Goal: Transaction & Acquisition: Purchase product/service

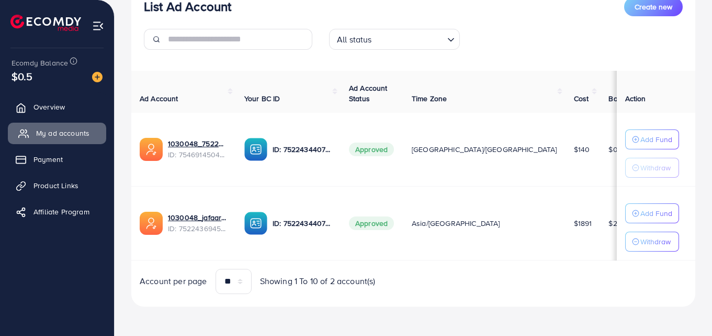
scroll to position [143, 0]
click at [43, 113] on link "Overview" at bounding box center [57, 106] width 98 height 21
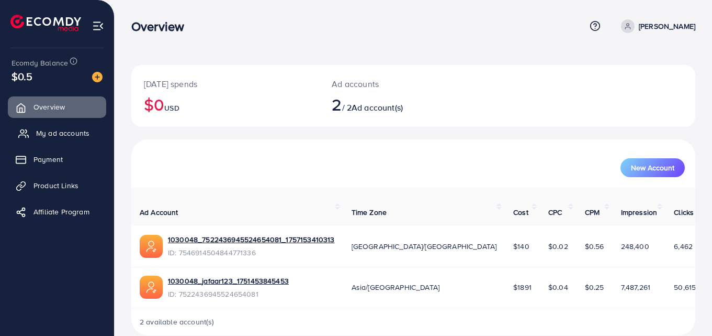
click at [63, 129] on span "My ad accounts" at bounding box center [62, 133] width 53 height 10
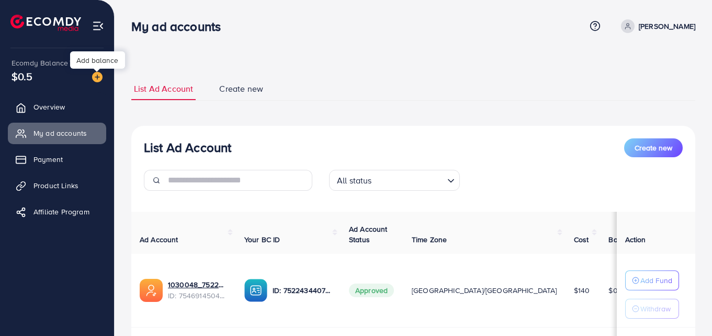
click at [96, 76] on img at bounding box center [97, 77] width 10 height 10
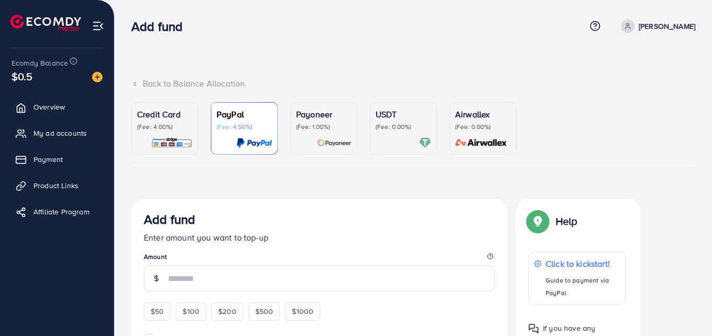
click at [146, 129] on p "(Fee: 4.00%)" at bounding box center [164, 126] width 55 height 8
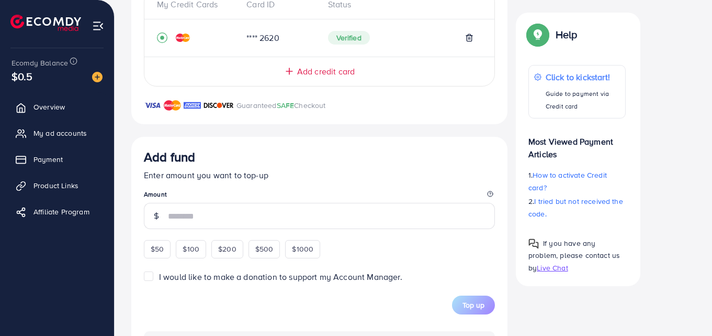
scroll to position [366, 0]
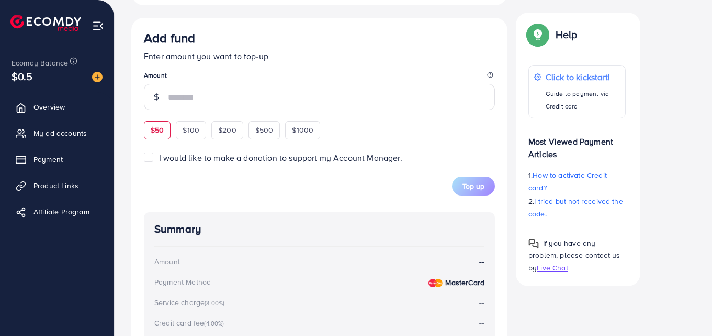
drag, startPoint x: 172, startPoint y: 125, endPoint x: 164, endPoint y: 125, distance: 8.4
click at [170, 125] on div "$50 $100 $200 $500 $1000" at bounding box center [251, 128] width 215 height 20
click at [163, 122] on div "$50" at bounding box center [157, 130] width 27 height 18
type input "**"
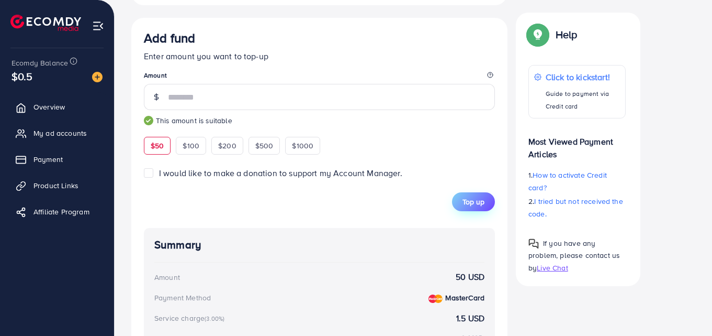
drag, startPoint x: 452, startPoint y: 193, endPoint x: 460, endPoint y: 196, distance: 8.7
click at [459, 196] on div "Top up" at bounding box center [319, 201] width 351 height 19
click at [464, 200] on span "Top up" at bounding box center [474, 201] width 22 height 10
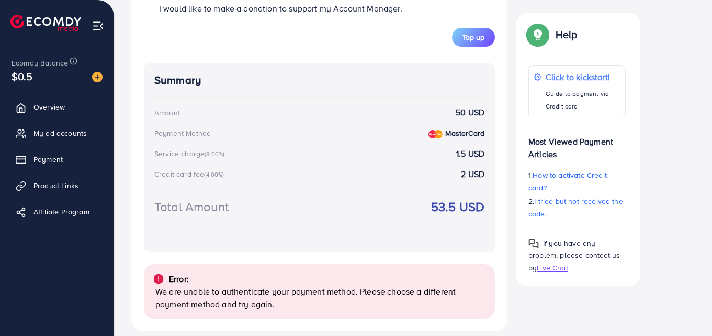
scroll to position [543, 0]
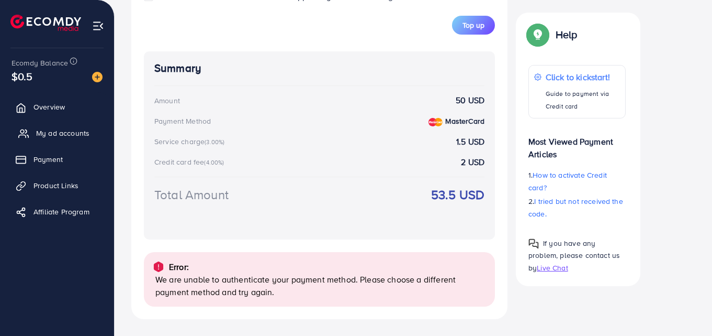
click at [49, 135] on span "My ad accounts" at bounding box center [62, 133] width 53 height 10
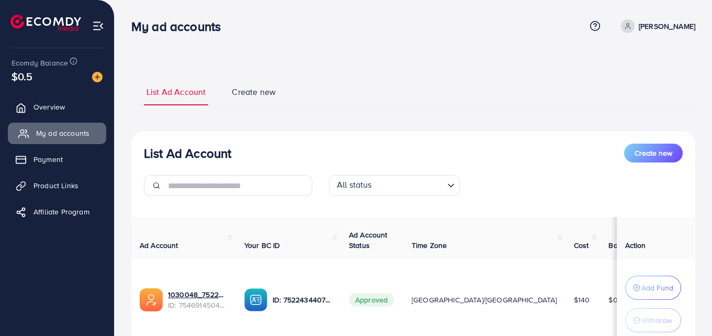
click at [63, 132] on span "My ad accounts" at bounding box center [62, 133] width 53 height 10
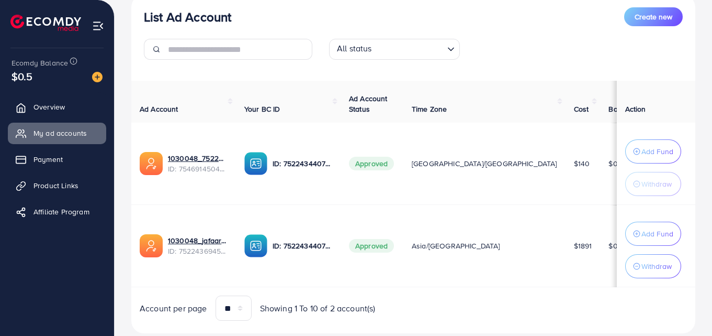
scroll to position [165, 0]
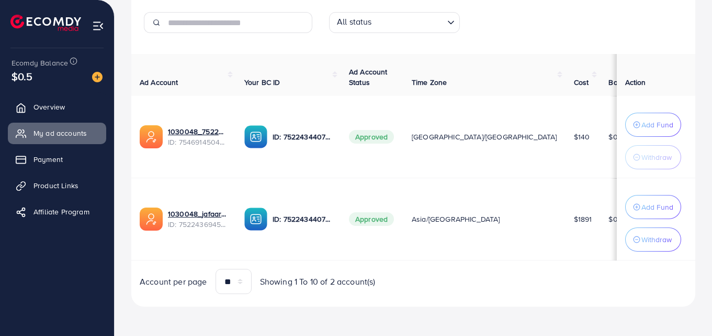
click at [660, 191] on td "Add Fund Withdraw" at bounding box center [656, 219] width 79 height 82
click at [649, 215] on button "Add Fund" at bounding box center [654, 207] width 56 height 24
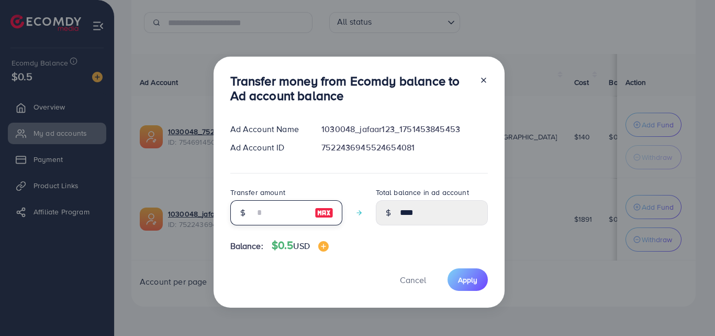
click at [289, 218] on input "number" at bounding box center [280, 212] width 52 height 25
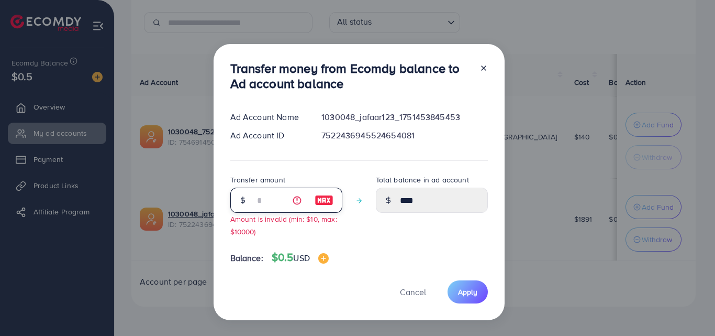
type input "*"
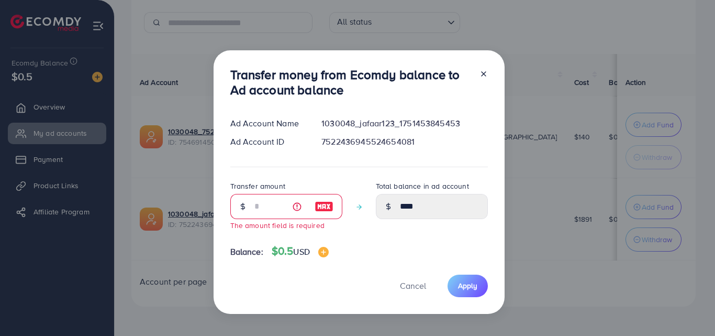
click at [484, 71] on icon at bounding box center [483, 74] width 8 height 8
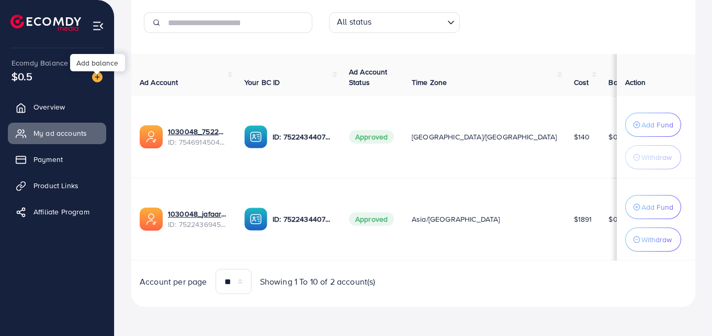
click at [96, 75] on img at bounding box center [97, 77] width 10 height 10
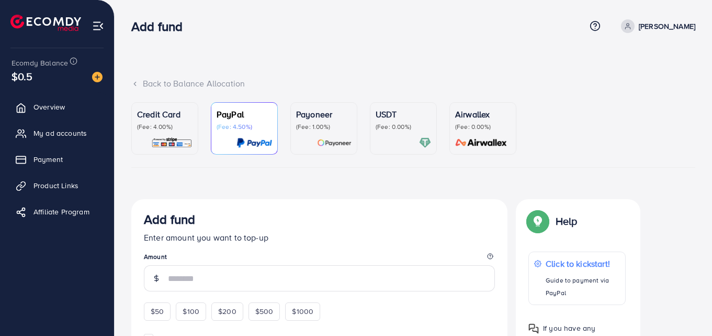
click at [144, 115] on p "Credit Card" at bounding box center [164, 114] width 55 height 13
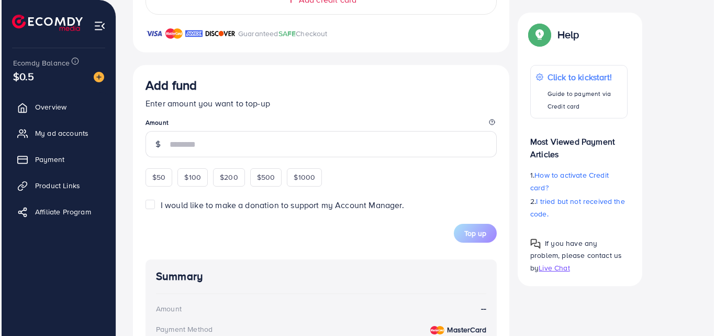
scroll to position [419, 0]
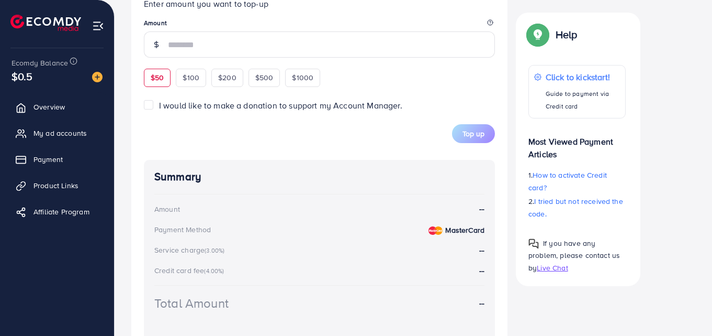
click at [162, 76] on span "$50" at bounding box center [157, 77] width 13 height 10
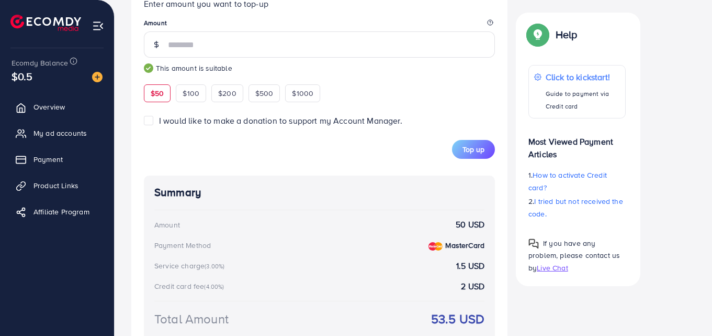
type input "**"
click at [469, 150] on span "Top up" at bounding box center [474, 149] width 22 height 10
